Goal: Information Seeking & Learning: Learn about a topic

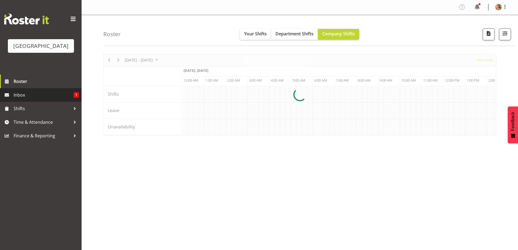
scroll to position [0, 3130]
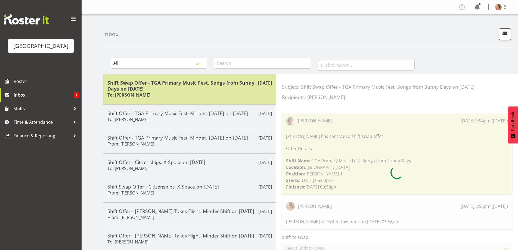
drag, startPoint x: 129, startPoint y: 87, endPoint x: 126, endPoint y: 89, distance: 3.1
click at [129, 87] on h5 "Shift Swap Offer - TGA Primary Music Fest. Songs from Sunny Days on 26/08/25" at bounding box center [189, 86] width 164 height 12
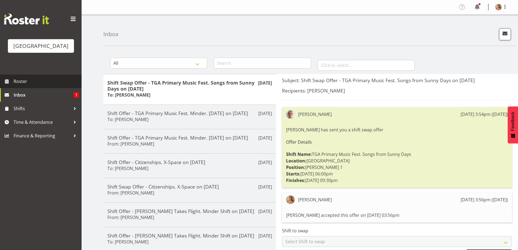
click at [43, 85] on span "Roster" at bounding box center [46, 81] width 65 height 8
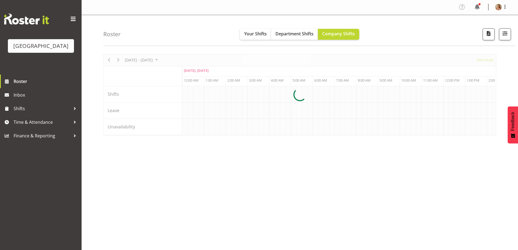
scroll to position [0, 3130]
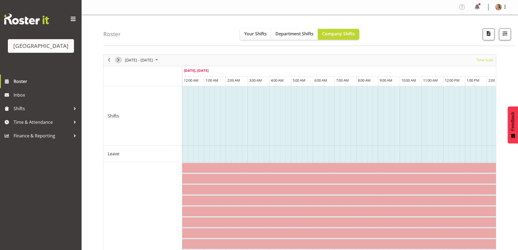
click at [118, 60] on span "Next" at bounding box center [118, 60] width 7 height 7
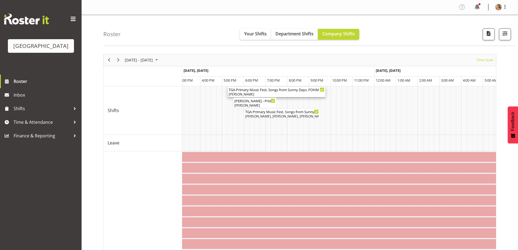
click at [248, 91] on div "TGA Primary Music Fest. Songs from Sunny Days. FOHM Shift ( 05:15 PM - 09:45 PM…" at bounding box center [276, 89] width 96 height 5
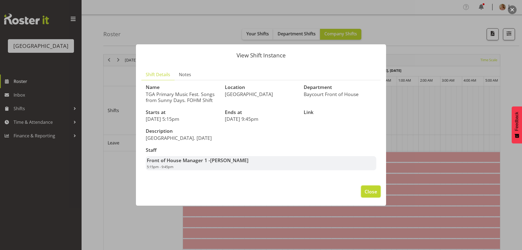
click at [367, 194] on span "Close" at bounding box center [370, 191] width 12 height 7
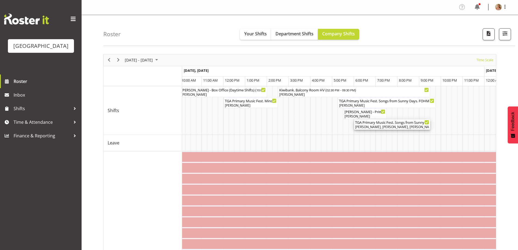
click at [403, 125] on div "[PERSON_NAME], [PERSON_NAME], [PERSON_NAME], [PERSON_NAME], [PERSON_NAME], [PER…" at bounding box center [392, 126] width 74 height 5
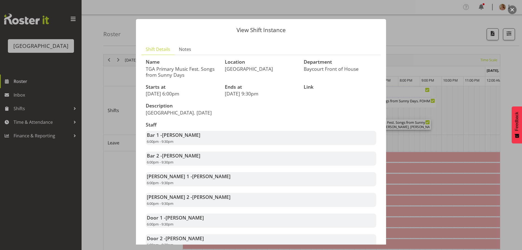
click at [513, 7] on button "button" at bounding box center [511, 9] width 9 height 9
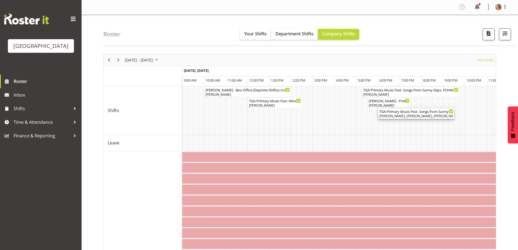
click at [406, 113] on div "TGA Primary Music Fest. Songs from Sunny Days ( 06:00 PM - 09:30 PM )" at bounding box center [416, 110] width 74 height 5
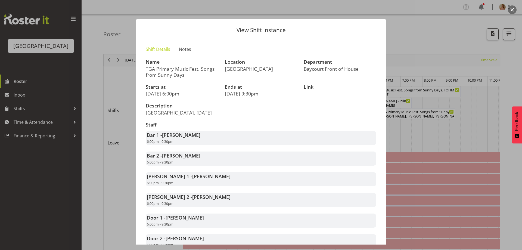
click at [513, 9] on button "button" at bounding box center [511, 9] width 9 height 9
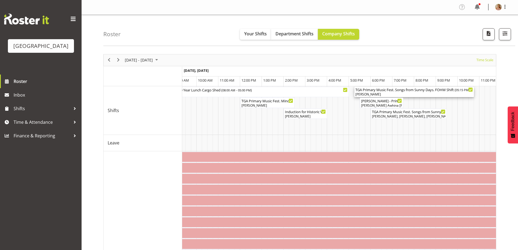
click at [376, 96] on div "[PERSON_NAME]" at bounding box center [413, 94] width 117 height 5
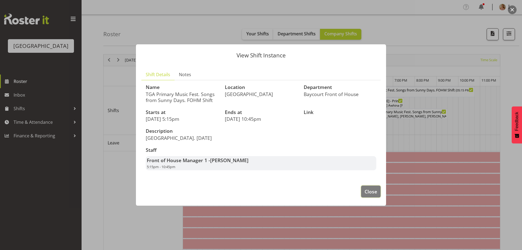
drag, startPoint x: 372, startPoint y: 196, endPoint x: 371, endPoint y: 52, distance: 144.0
click at [366, 190] on button "Close" at bounding box center [371, 191] width 20 height 12
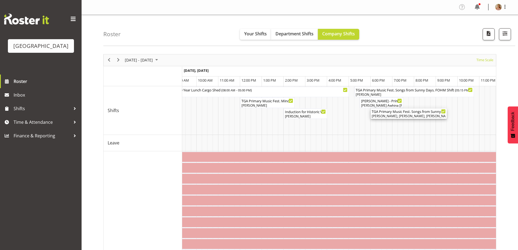
click at [392, 114] on div "[PERSON_NAME], [PERSON_NAME], [PERSON_NAME], [PERSON_NAME], [PERSON_NAME], [PER…" at bounding box center [408, 116] width 74 height 5
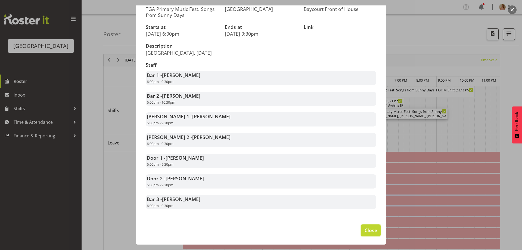
click at [369, 230] on span "Close" at bounding box center [370, 229] width 12 height 7
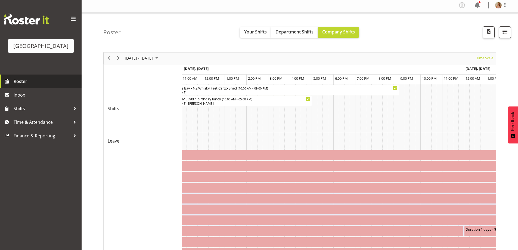
click at [26, 85] on span "Roster" at bounding box center [46, 81] width 65 height 8
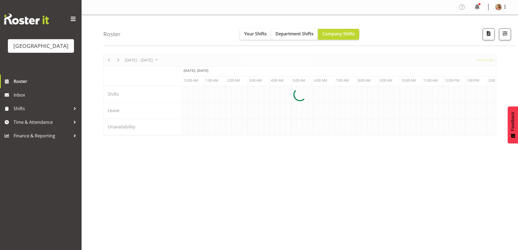
scroll to position [0, 3130]
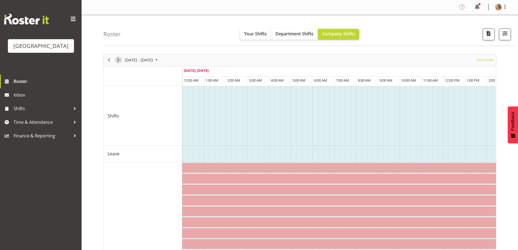
click at [118, 58] on span "Next" at bounding box center [118, 60] width 7 height 7
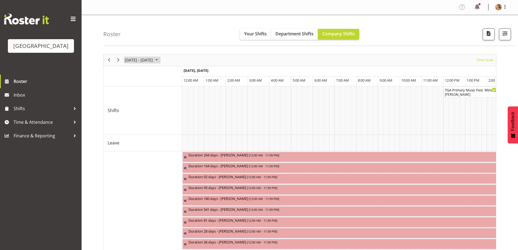
click at [124, 61] on button "[DATE] - [DATE]" at bounding box center [142, 60] width 36 height 7
click at [118, 61] on span "Next" at bounding box center [118, 60] width 7 height 7
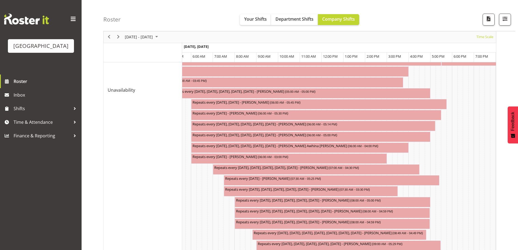
scroll to position [317, 0]
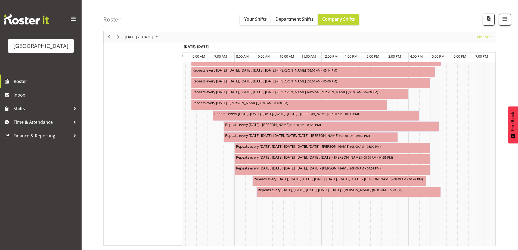
drag, startPoint x: 269, startPoint y: 247, endPoint x: 265, endPoint y: 245, distance: 5.1
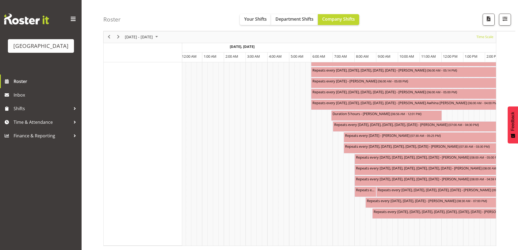
scroll to position [0, 1137]
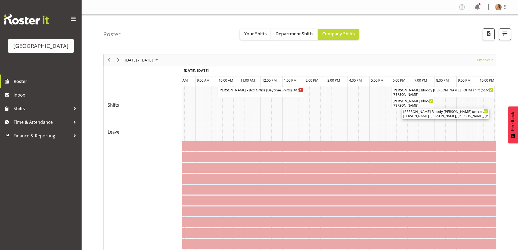
click at [432, 117] on div "[PERSON_NAME], [PERSON_NAME], [PERSON_NAME], [PERSON_NAME], [PERSON_NAME], [PER…" at bounding box center [445, 116] width 85 height 5
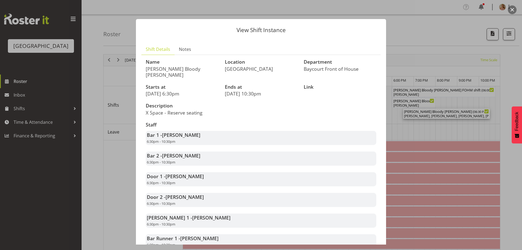
click at [508, 8] on button "button" at bounding box center [511, 9] width 9 height 9
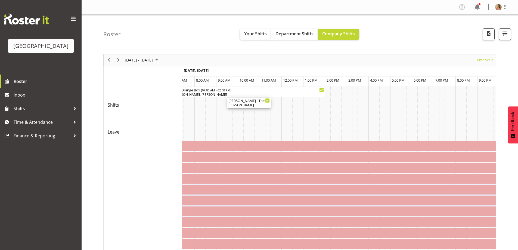
click at [253, 103] on div "[PERSON_NAME]" at bounding box center [248, 105] width 41 height 5
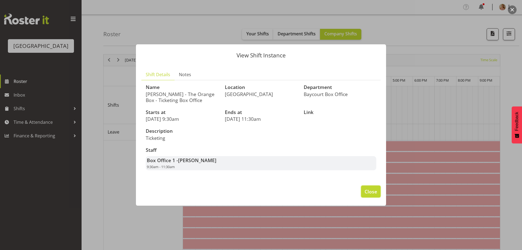
click at [370, 194] on span "Close" at bounding box center [370, 191] width 12 height 7
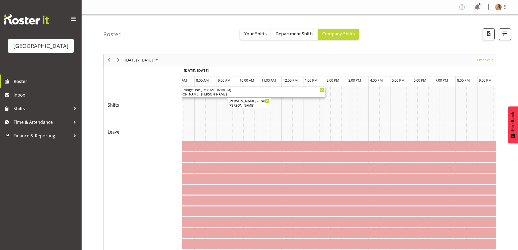
click at [192, 89] on div "The Orange Box ( 07:00 AM - 02:00 PM )" at bounding box center [249, 89] width 150 height 5
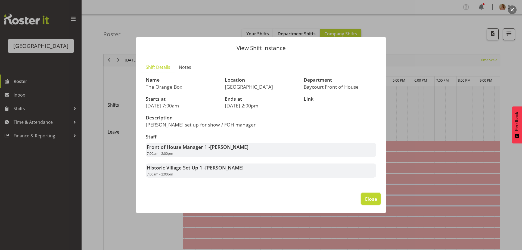
click at [376, 201] on span "Close" at bounding box center [370, 198] width 12 height 7
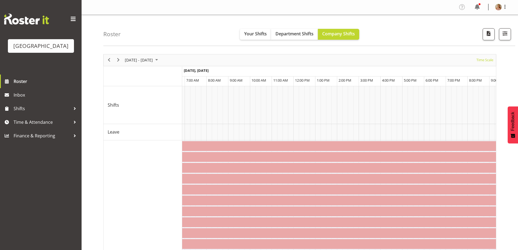
click at [120, 56] on div "next period" at bounding box center [118, 59] width 9 height 11
click at [0, 0] on div "Timeline Week of September 7, 2025" at bounding box center [0, 0] width 0 height 0
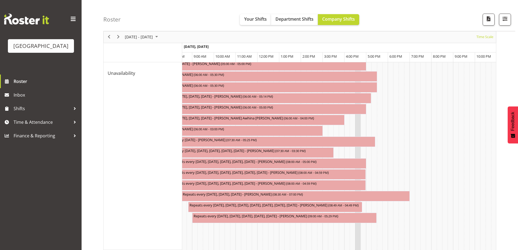
drag, startPoint x: 352, startPoint y: 240, endPoint x: 358, endPoint y: 243, distance: 7.4
click at [358, 243] on tr "Timeline Week of September 14, 2025" at bounding box center [256, 73] width 3651 height 353
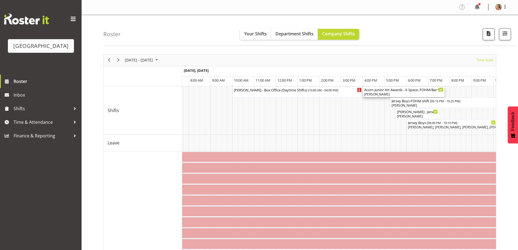
click at [384, 92] on div "Acorn Junior Art Awards - X-Space. FOHM/Bar Shift ( 04:00 PM - 07:45 PM ) [PERS…" at bounding box center [403, 92] width 79 height 10
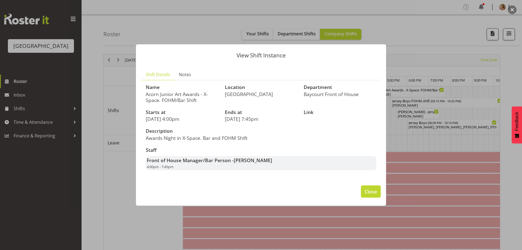
click at [376, 196] on button "Close" at bounding box center [371, 191] width 20 height 12
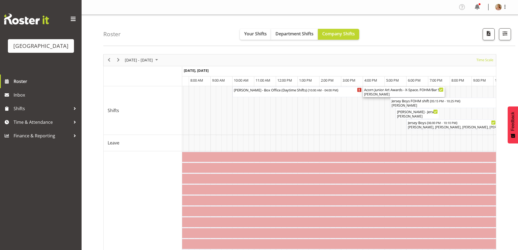
click at [392, 89] on div "Acorn Junior Art Awards - X-Space. FOHM/Bar Shift ( 04:00 PM - 07:45 PM )" at bounding box center [403, 89] width 79 height 5
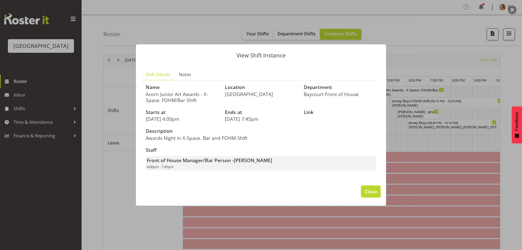
drag, startPoint x: 375, startPoint y: 192, endPoint x: 371, endPoint y: 193, distance: 3.9
click at [373, 192] on span "Close" at bounding box center [370, 191] width 12 height 7
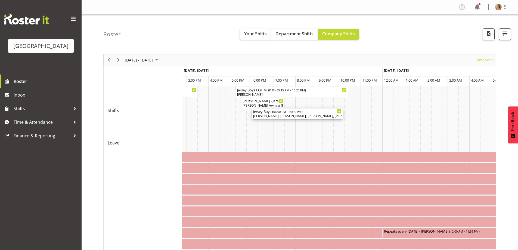
click at [294, 117] on div "[PERSON_NAME], [PERSON_NAME], [PERSON_NAME], [PERSON_NAME], [PERSON_NAME], [PER…" at bounding box center [297, 116] width 88 height 5
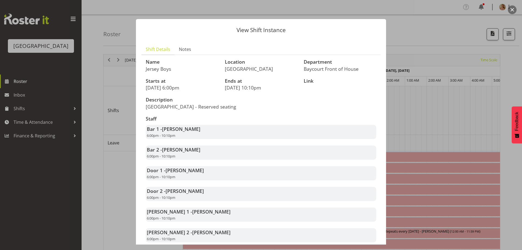
click at [511, 7] on button "button" at bounding box center [511, 9] width 9 height 9
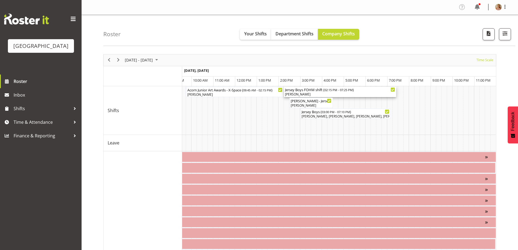
click at [330, 91] on span "02:15 PM - 07:25 PM" at bounding box center [338, 89] width 28 height 4
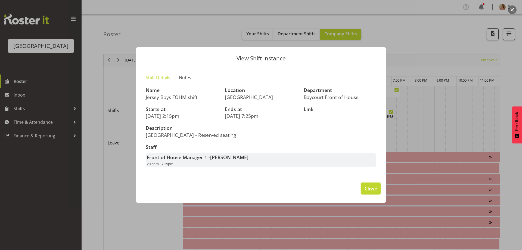
click at [376, 189] on span "Close" at bounding box center [370, 188] width 12 height 7
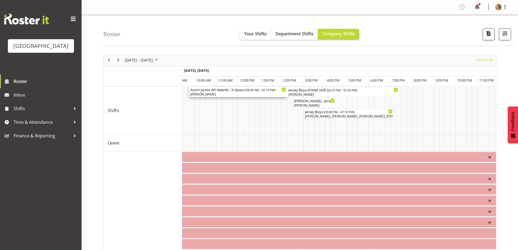
click at [250, 90] on span "09:45 AM - 02:15 PM" at bounding box center [260, 89] width 28 height 4
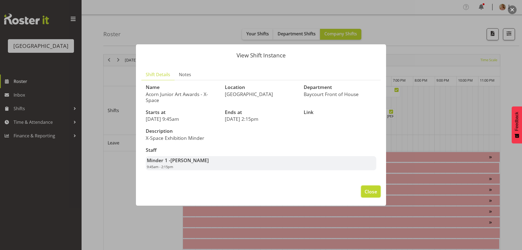
drag, startPoint x: 380, startPoint y: 192, endPoint x: 371, endPoint y: 190, distance: 9.2
click at [380, 191] on button "Close" at bounding box center [371, 191] width 20 height 12
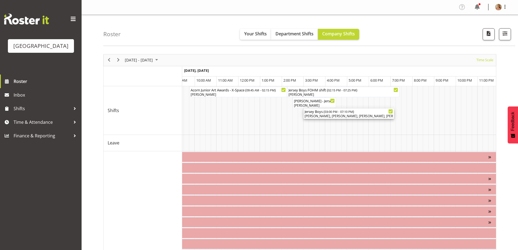
click at [328, 117] on div "[PERSON_NAME], [PERSON_NAME], [PERSON_NAME], [PERSON_NAME], [PERSON_NAME], [PER…" at bounding box center [348, 116] width 88 height 5
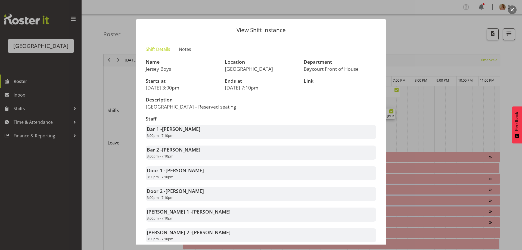
click at [509, 10] on button "button" at bounding box center [511, 9] width 9 height 9
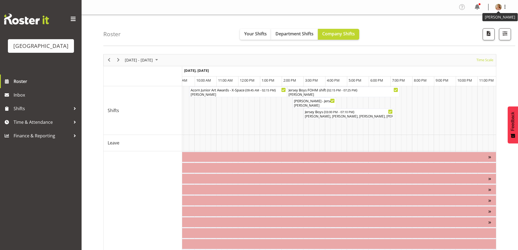
click at [496, 7] on img at bounding box center [498, 7] width 7 height 7
click at [490, 30] on link "Log Out" at bounding box center [482, 29] width 52 height 10
